Goal: Obtain resource: Download file/media

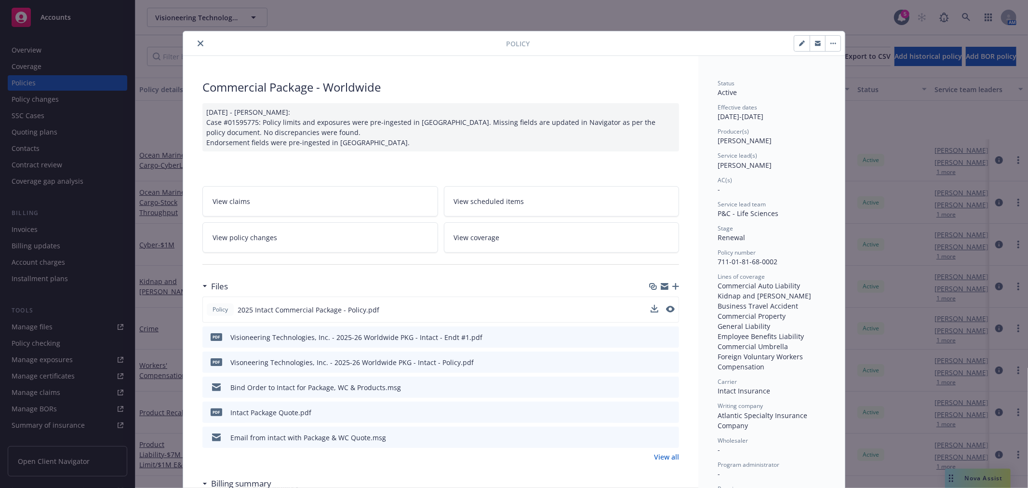
scroll to position [92, 0]
click at [651, 309] on icon "download file" at bounding box center [654, 309] width 8 height 8
click at [198, 44] on icon "close" at bounding box center [201, 43] width 6 height 6
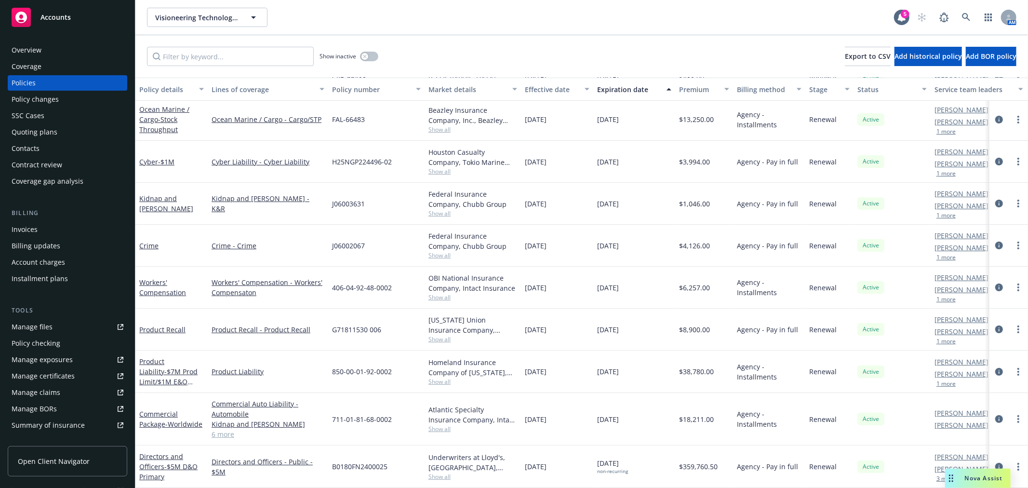
click at [994, 475] on span "Nova Assist" at bounding box center [984, 478] width 38 height 8
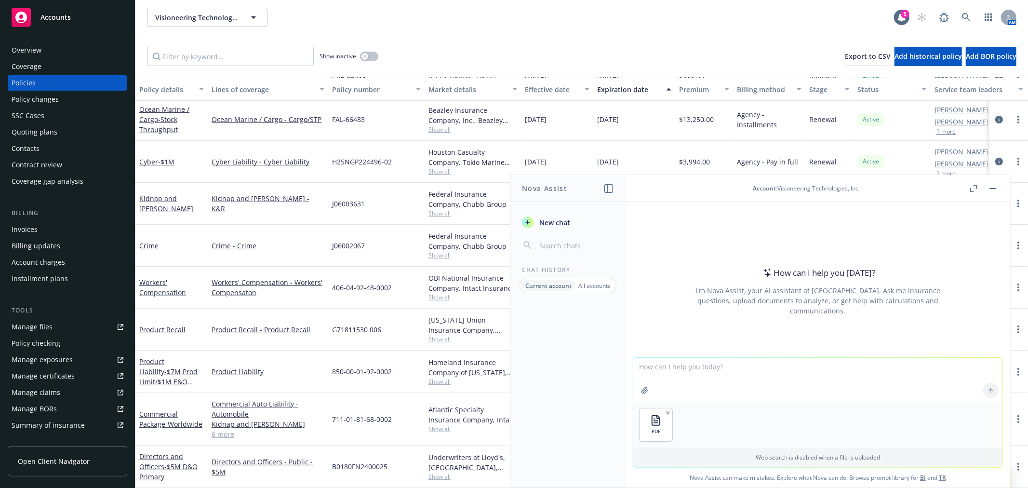
click at [722, 365] on textarea at bounding box center [817, 380] width 369 height 44
paste textarea "fire, wind, tornado, vandalism, malicious mischief, water damage and sprinkler …"
click at [842, 366] on textarea "Does the attached policy covers property damage for the followingfire, wind, to…" at bounding box center [817, 379] width 369 height 45
click at [789, 376] on textarea "Does the attached policy covers property damage for the following fire, wind, t…" at bounding box center [817, 379] width 369 height 45
type textarea "Does the attached policy covers property damage for the following fire, wind, t…"
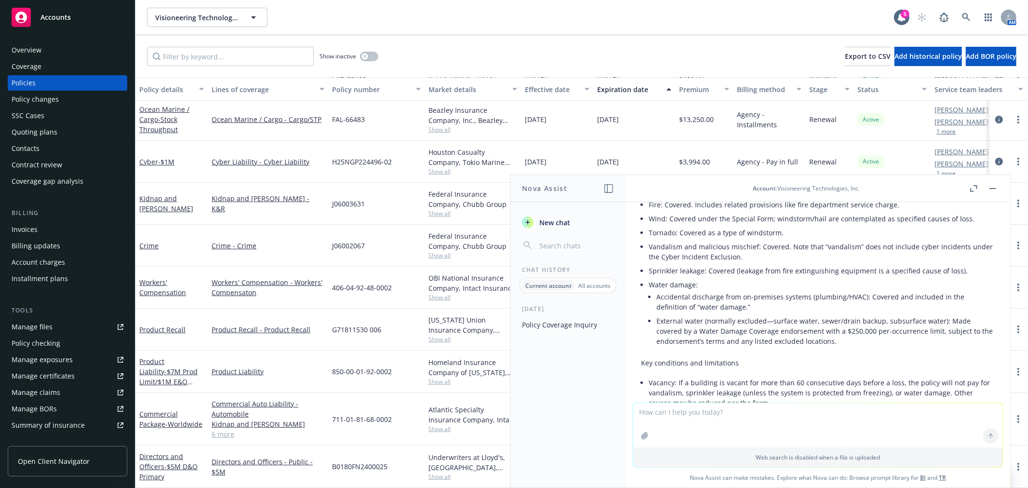
scroll to position [160, 0]
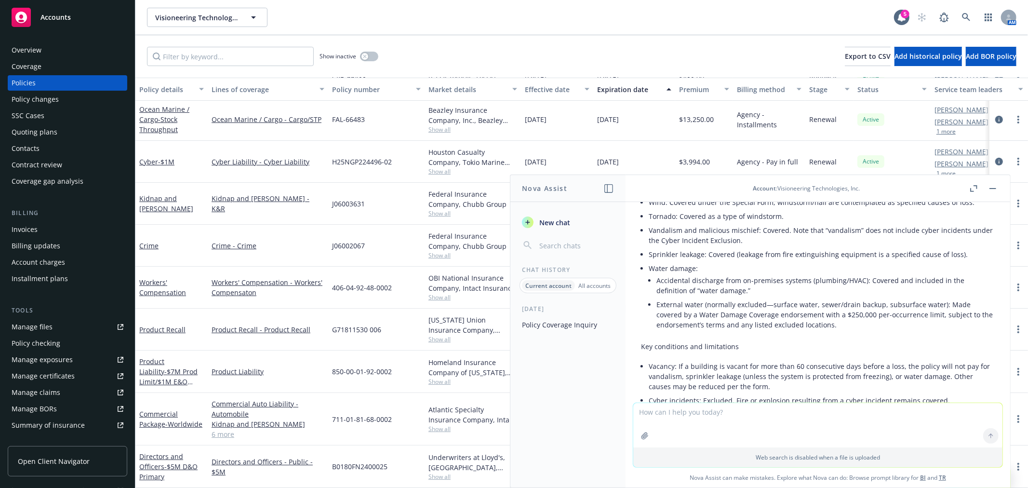
click at [998, 193] on button at bounding box center [993, 189] width 12 height 12
click at [993, 190] on button "button" at bounding box center [993, 189] width 12 height 12
